Goal: Information Seeking & Learning: Learn about a topic

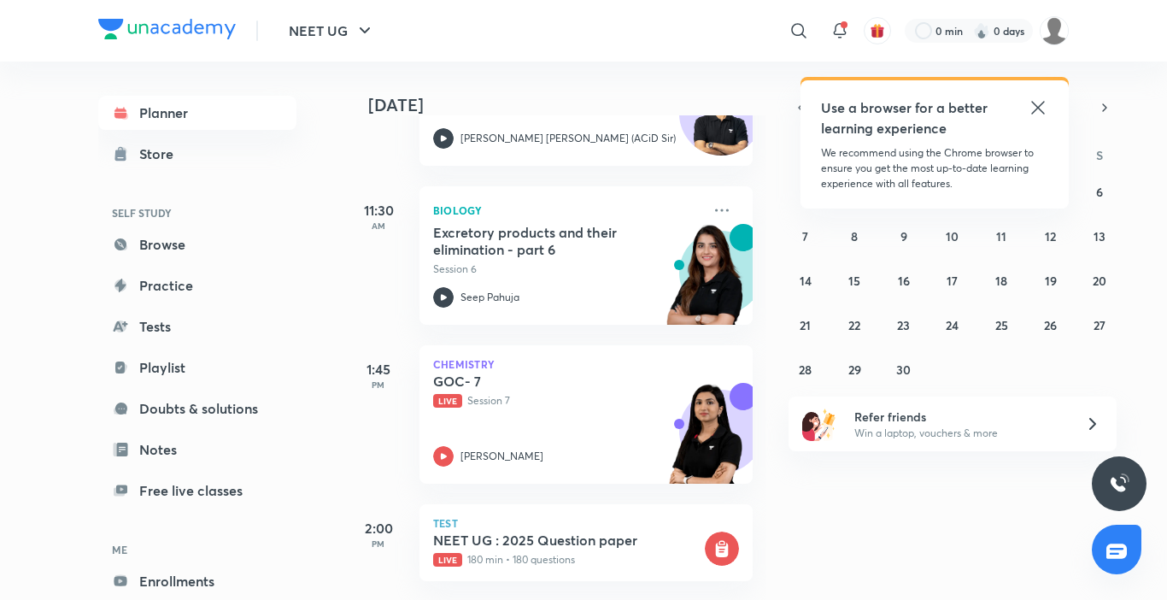
scroll to position [516, 0]
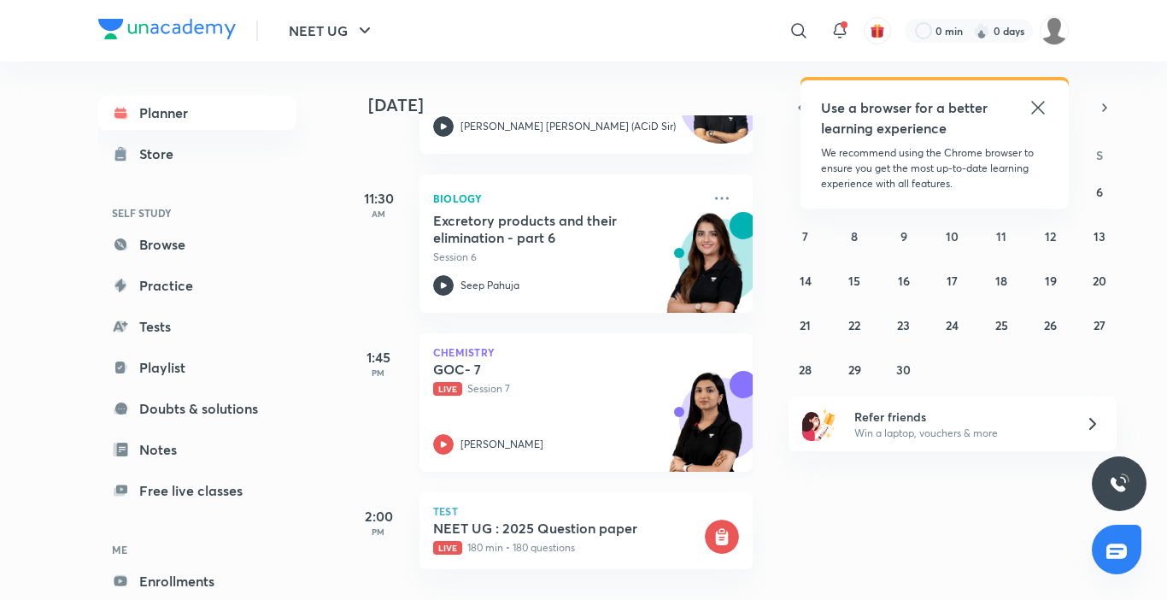
click at [440, 445] on icon at bounding box center [443, 444] width 20 height 20
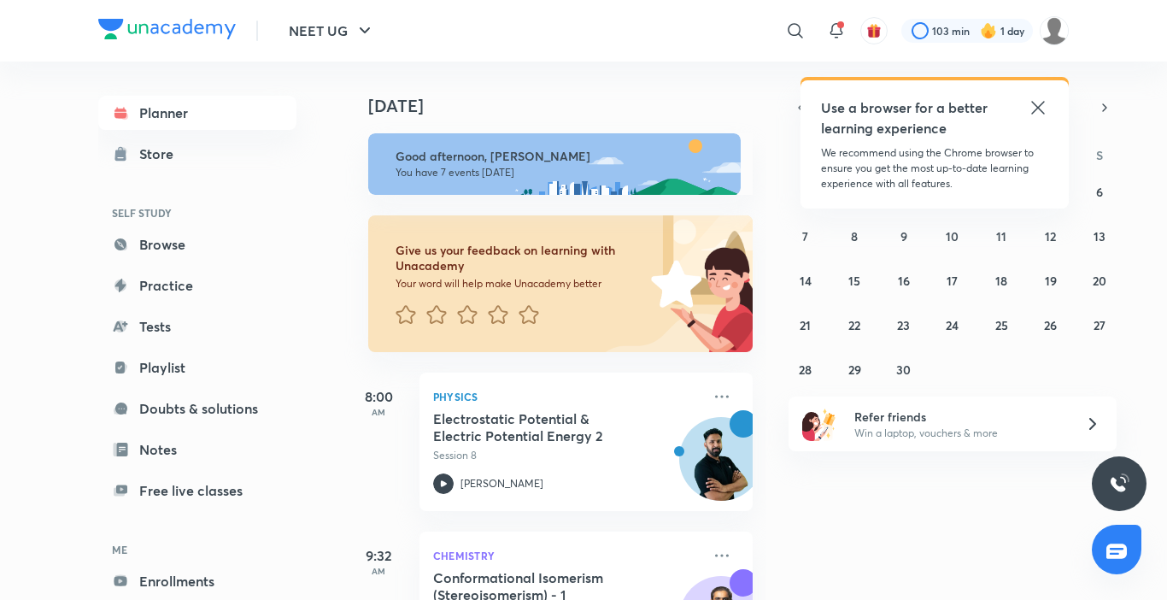
click at [1037, 108] on icon at bounding box center [1037, 107] width 13 height 13
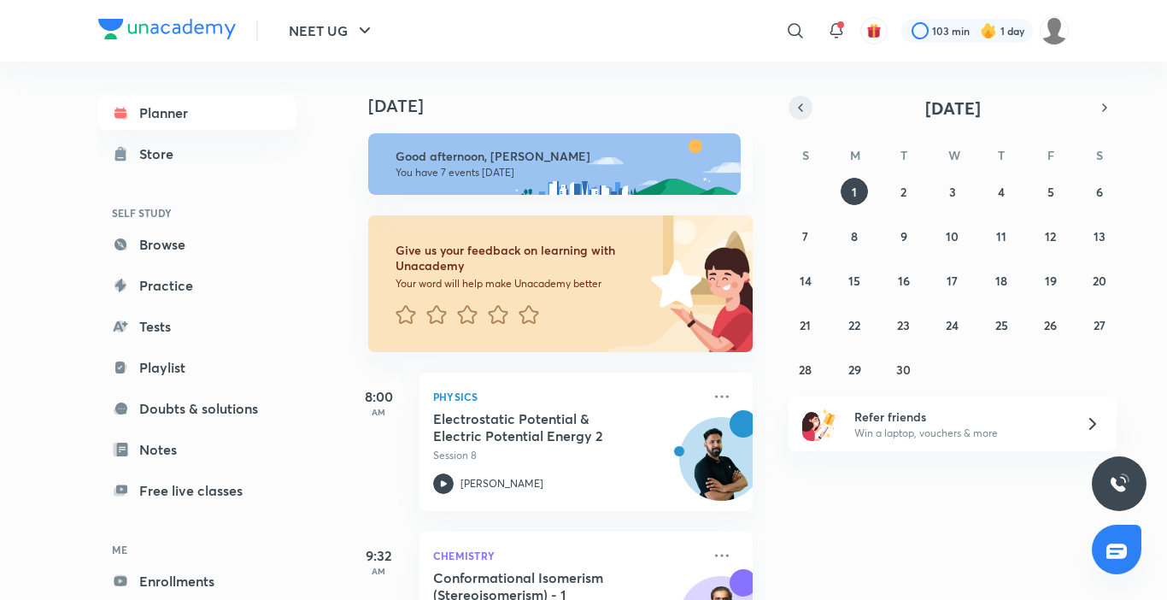
click at [790, 102] on button "button" at bounding box center [800, 108] width 24 height 24
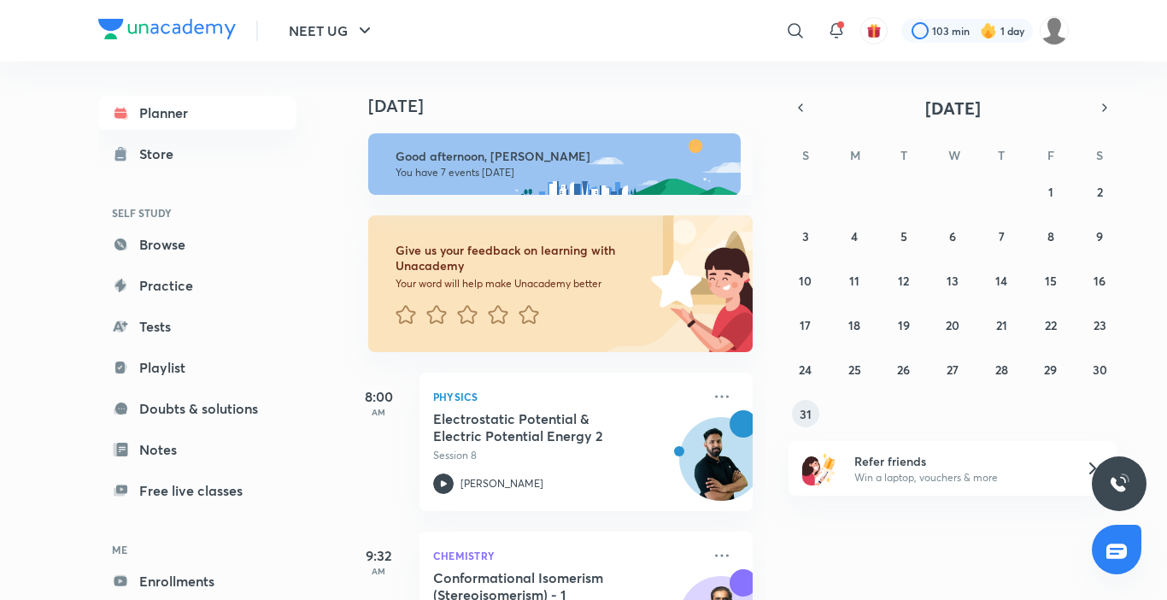
click at [798, 411] on button "31" at bounding box center [805, 413] width 27 height 27
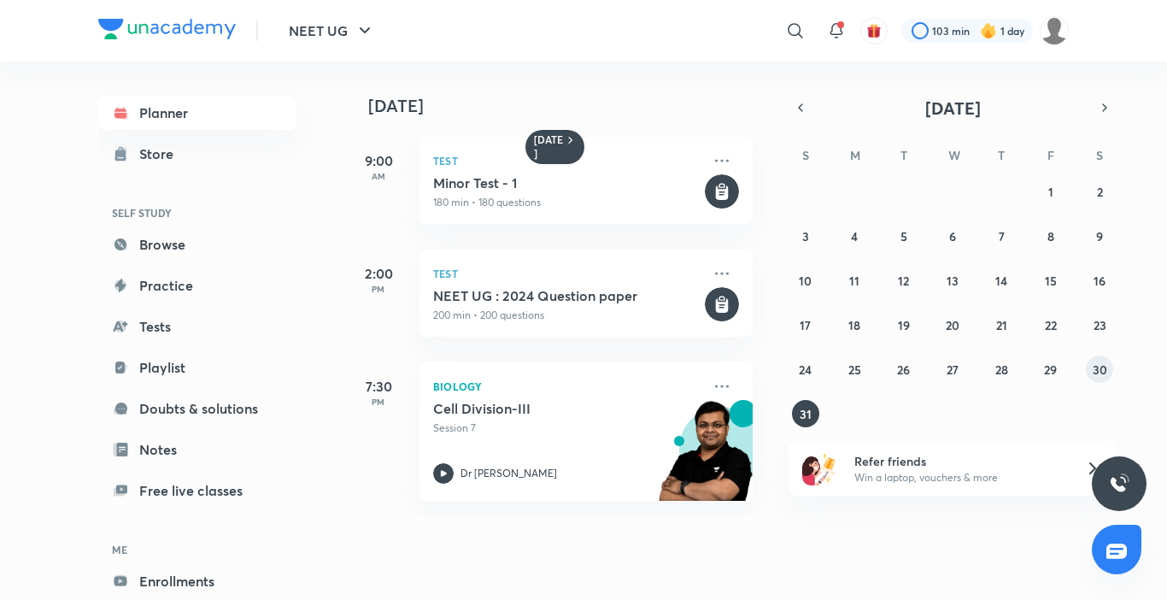
click at [1102, 366] on abbr "30" at bounding box center [1099, 369] width 15 height 16
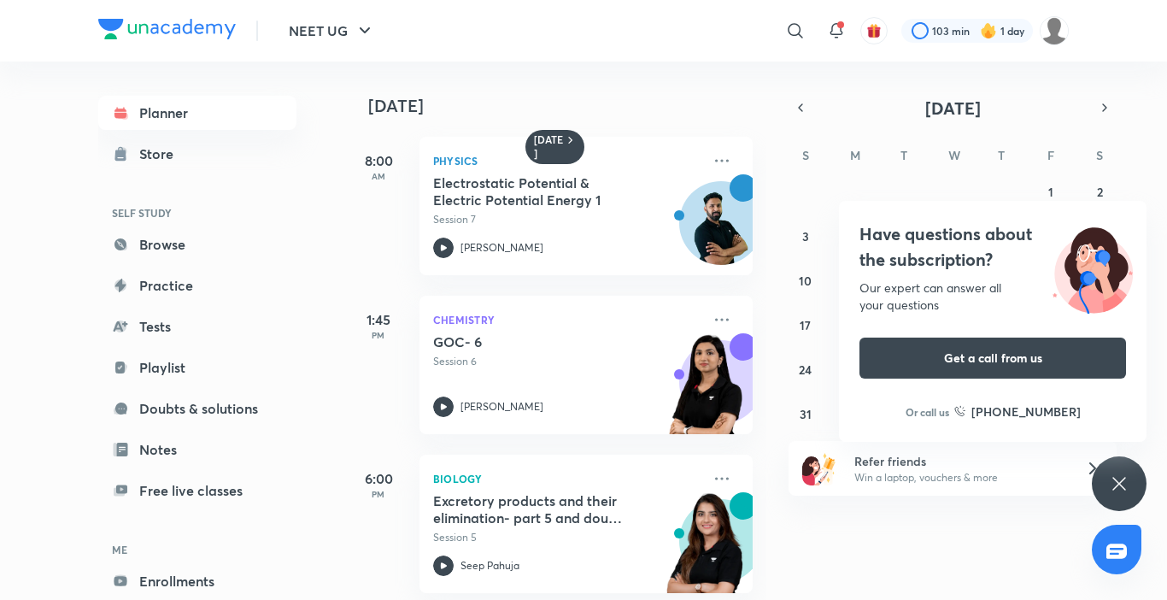
scroll to position [20, 0]
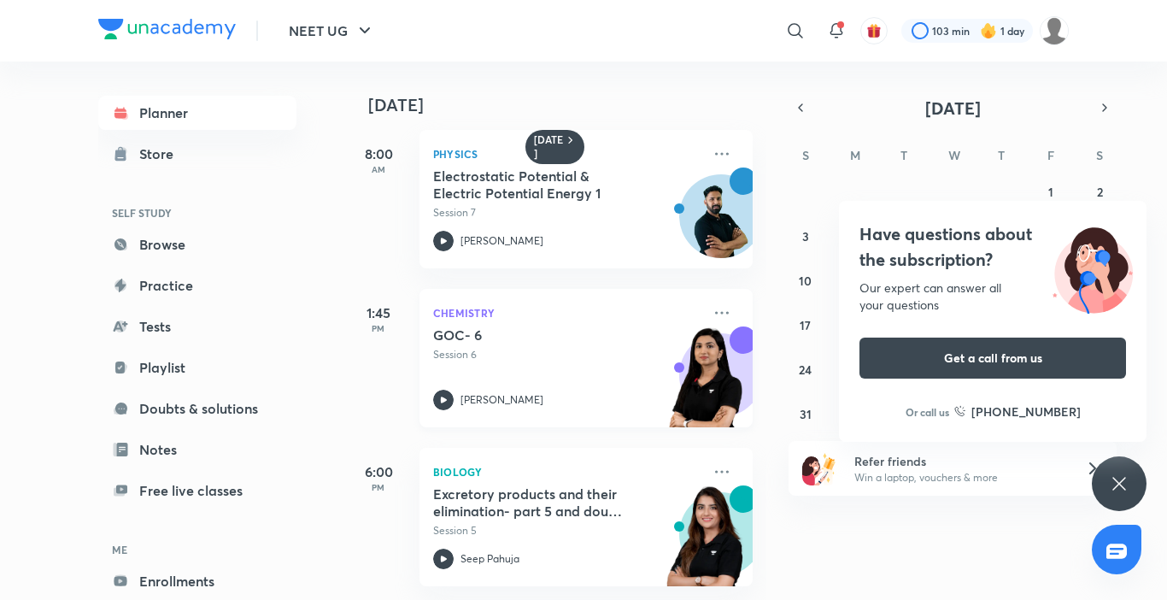
click at [447, 389] on icon at bounding box center [443, 399] width 20 height 20
